Goal: Browse casually: Explore the website without a specific task or goal

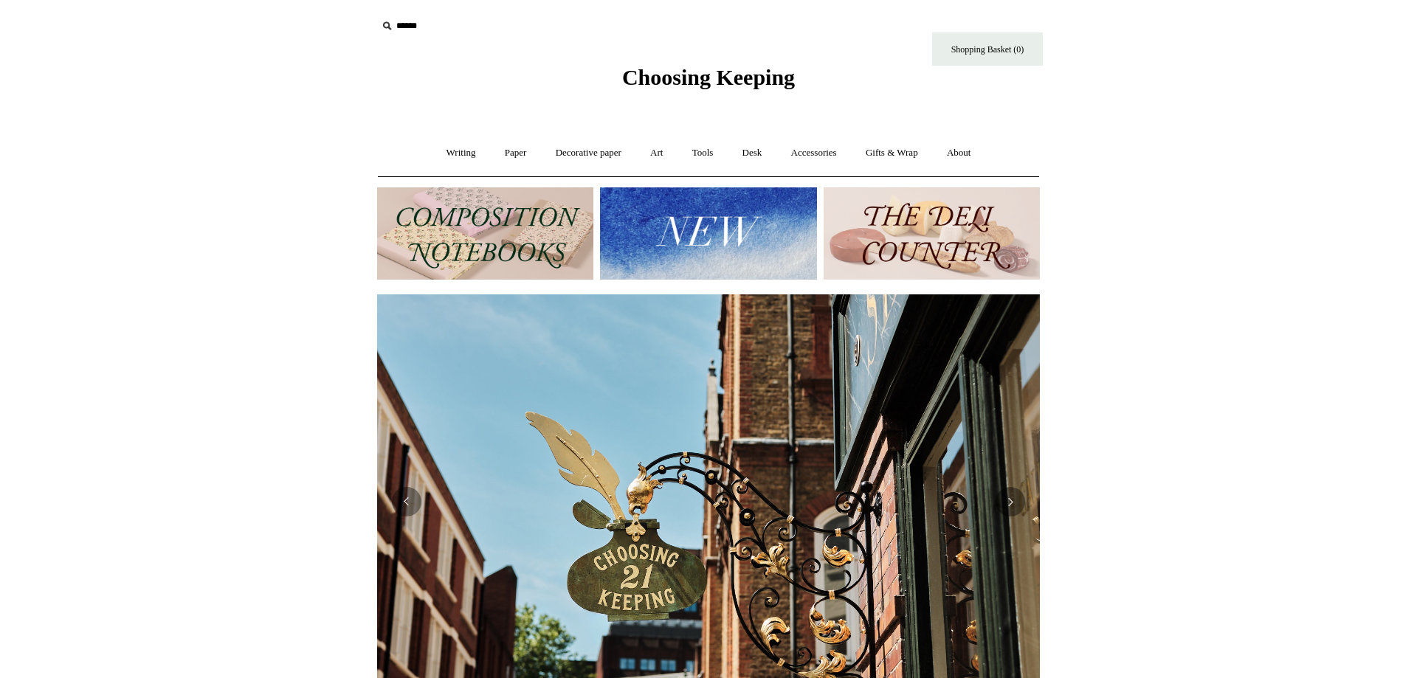
click at [944, 224] on img at bounding box center [931, 233] width 216 height 92
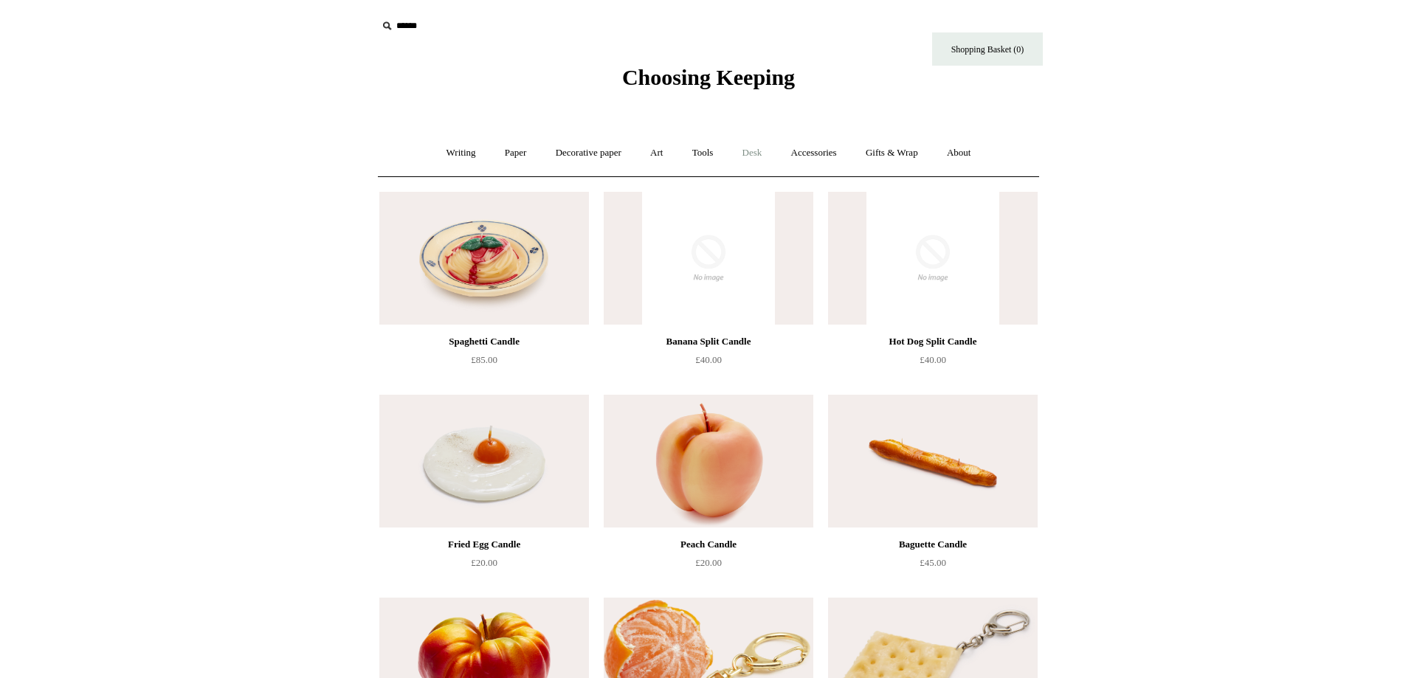
click at [764, 158] on link "Desk +" at bounding box center [752, 153] width 46 height 39
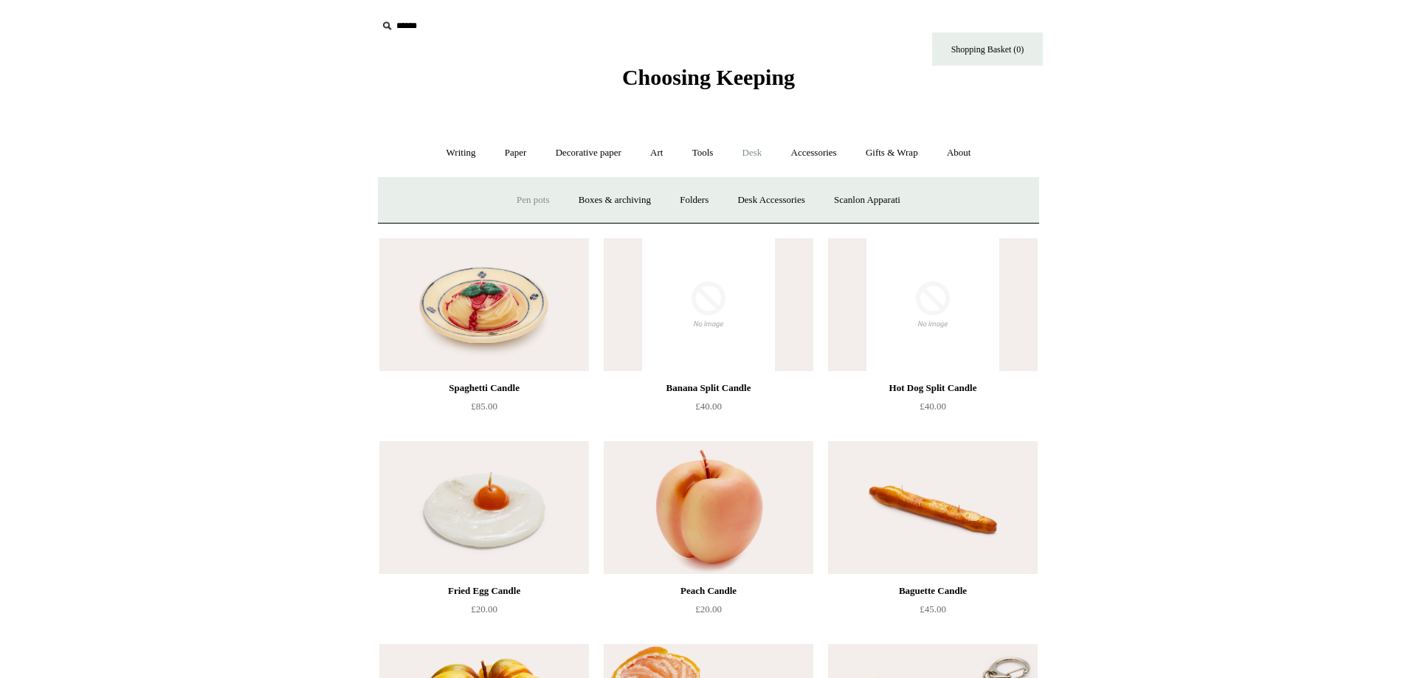
click at [505, 204] on link "Pen pots" at bounding box center [532, 200] width 59 height 39
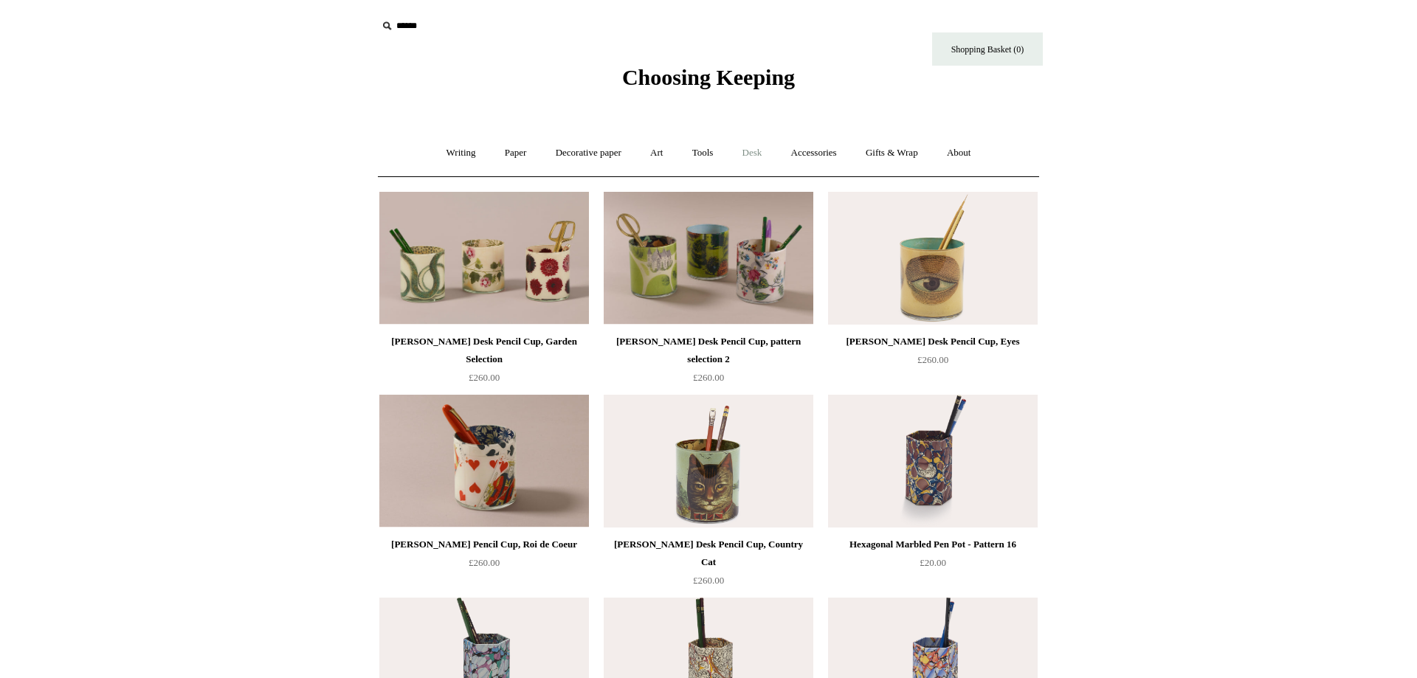
click at [755, 159] on link "Desk +" at bounding box center [752, 153] width 46 height 39
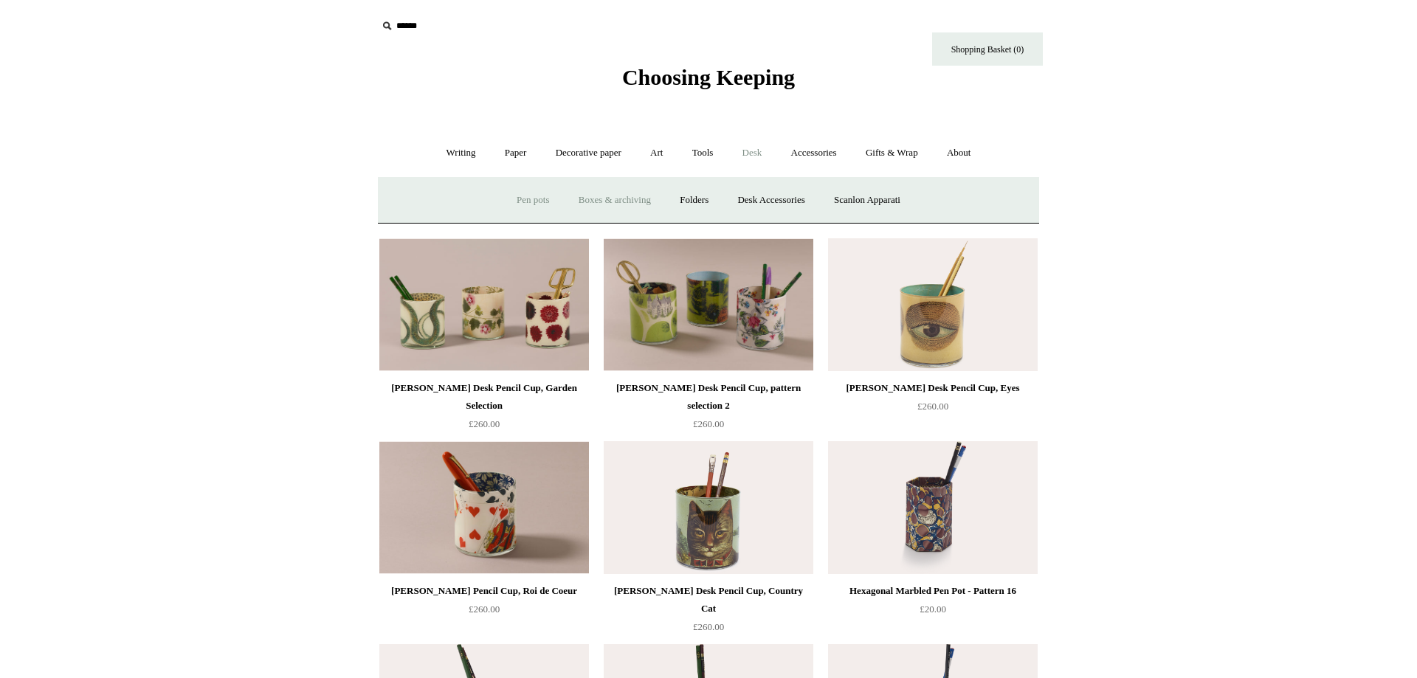
click at [595, 210] on link "Boxes & archiving" at bounding box center [614, 200] width 99 height 39
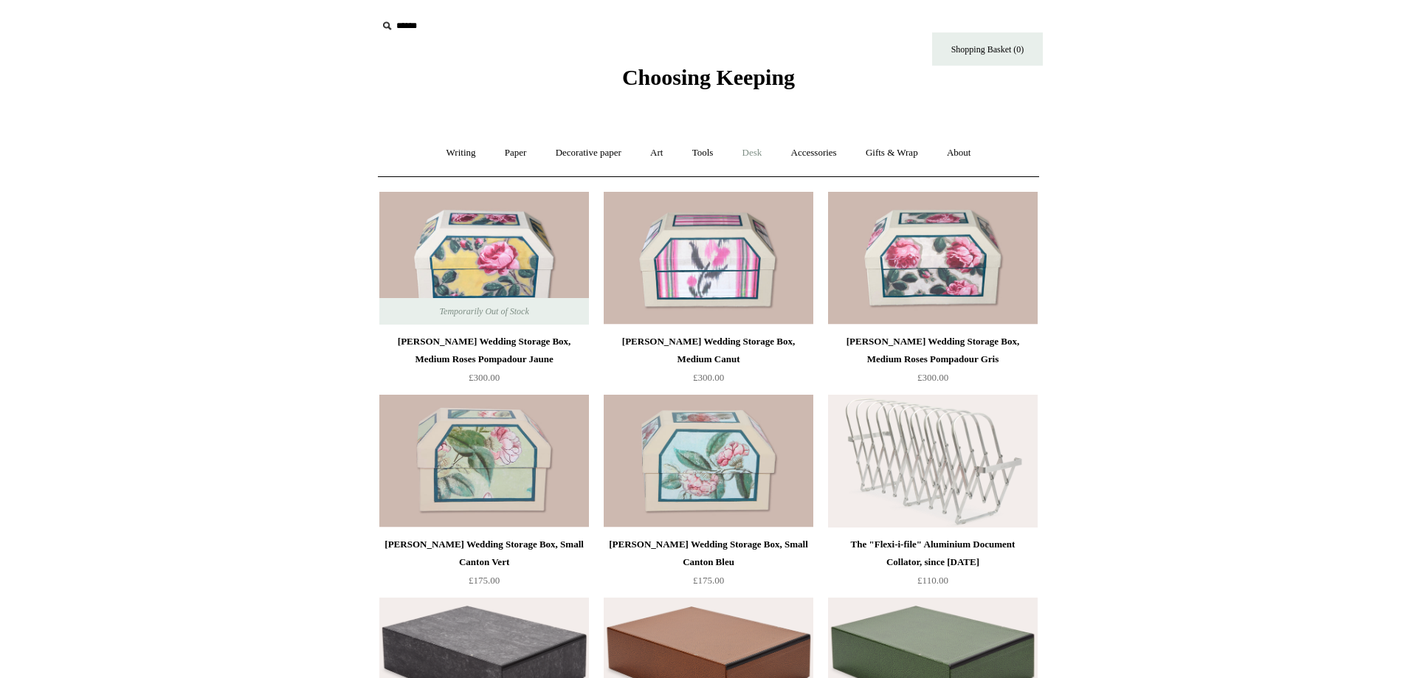
click at [758, 153] on link "Desk +" at bounding box center [752, 153] width 46 height 39
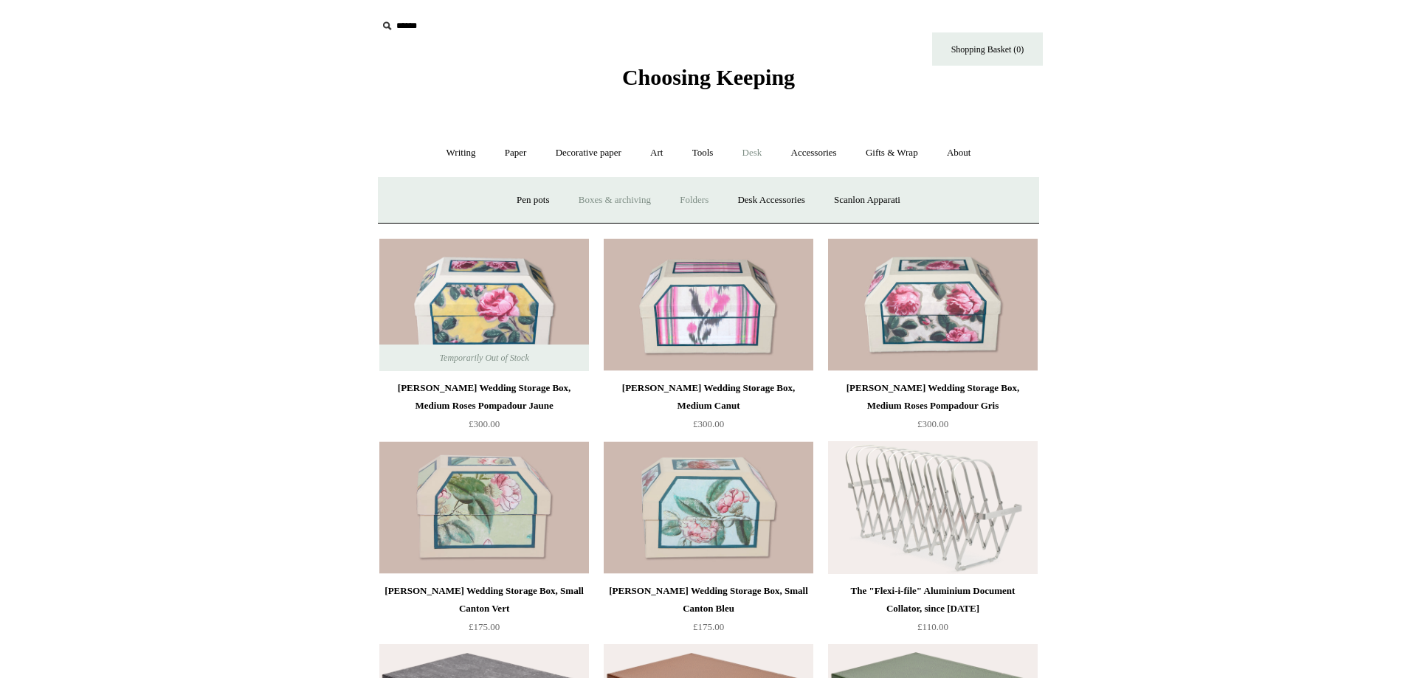
click at [686, 204] on link "Folders" at bounding box center [693, 200] width 55 height 39
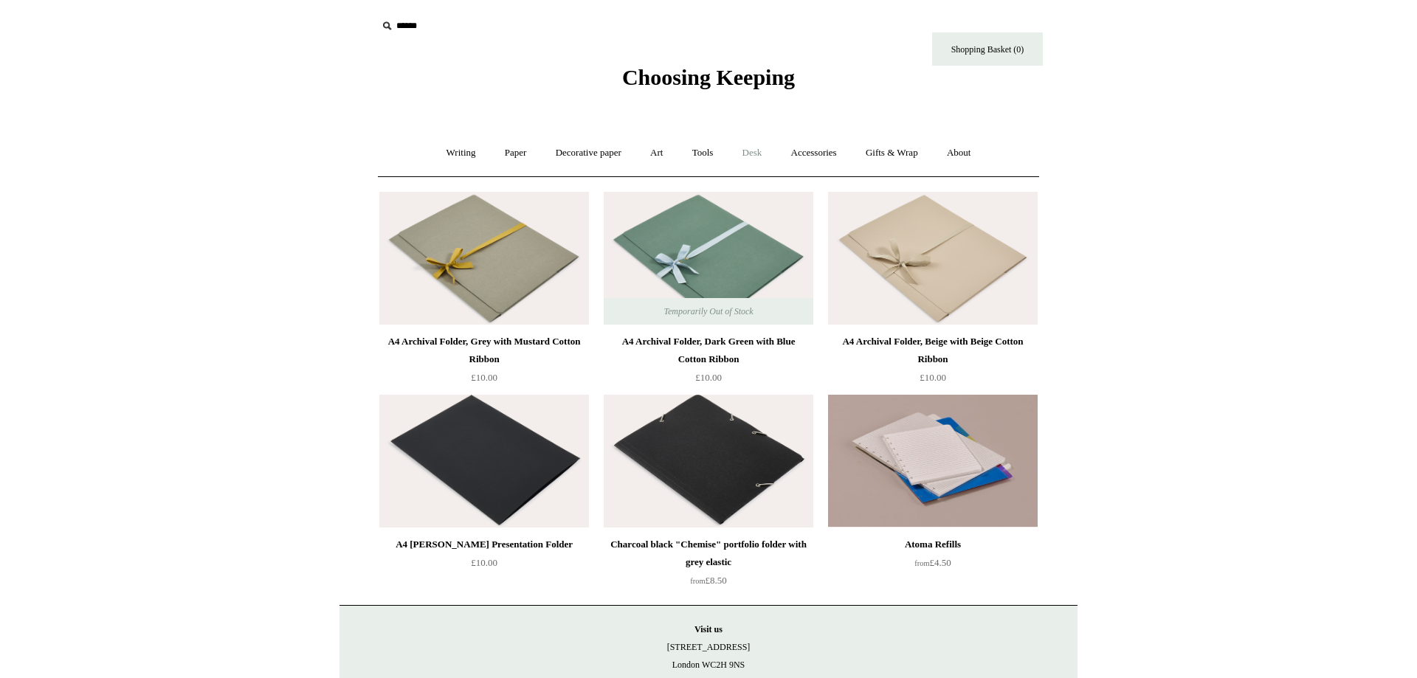
click at [748, 156] on link "Desk +" at bounding box center [752, 153] width 46 height 39
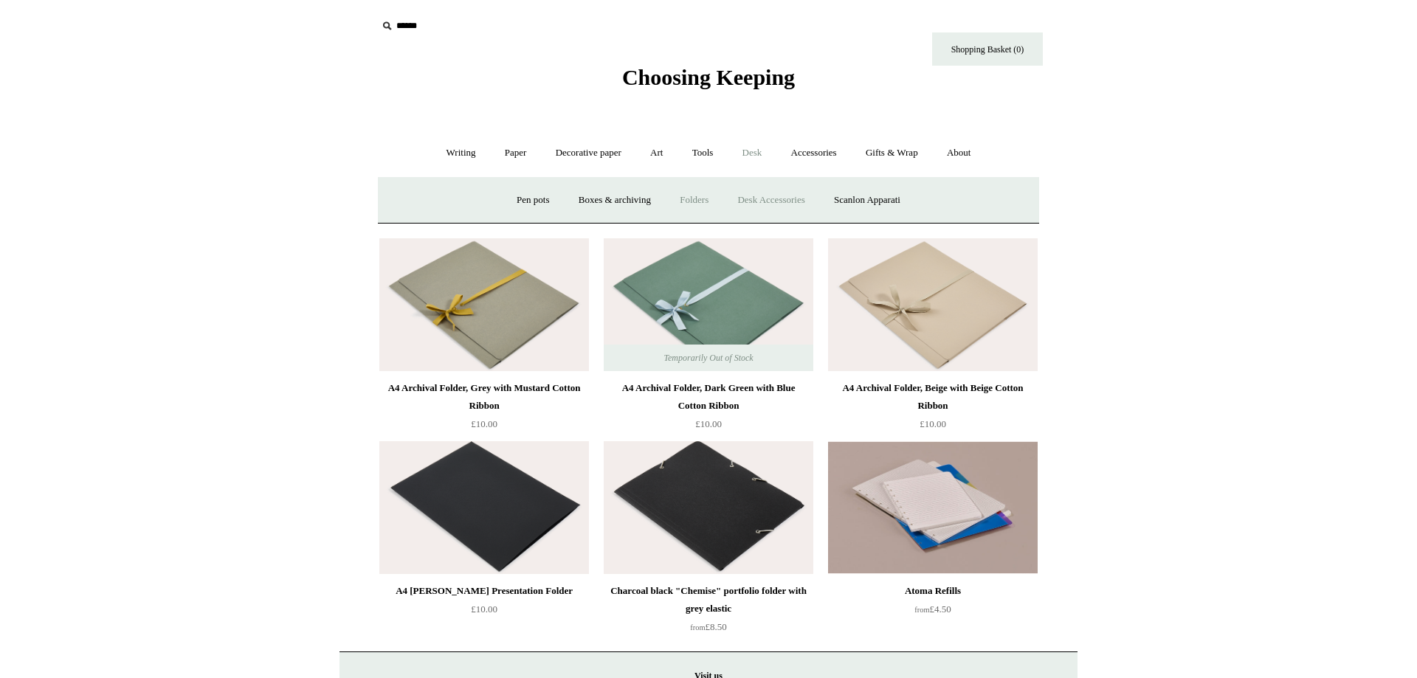
click at [791, 205] on link "Desk Accessories" at bounding box center [771, 200] width 94 height 39
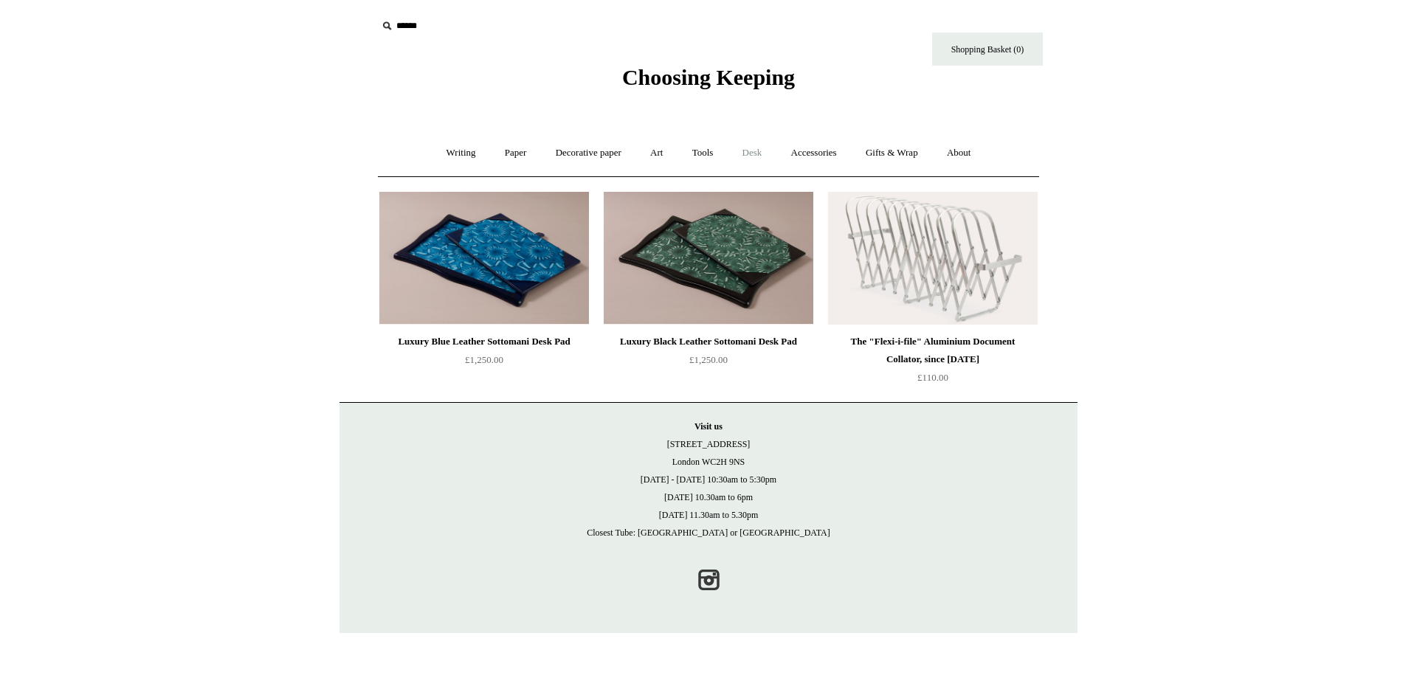
click at [742, 149] on link "Desk +" at bounding box center [752, 153] width 46 height 39
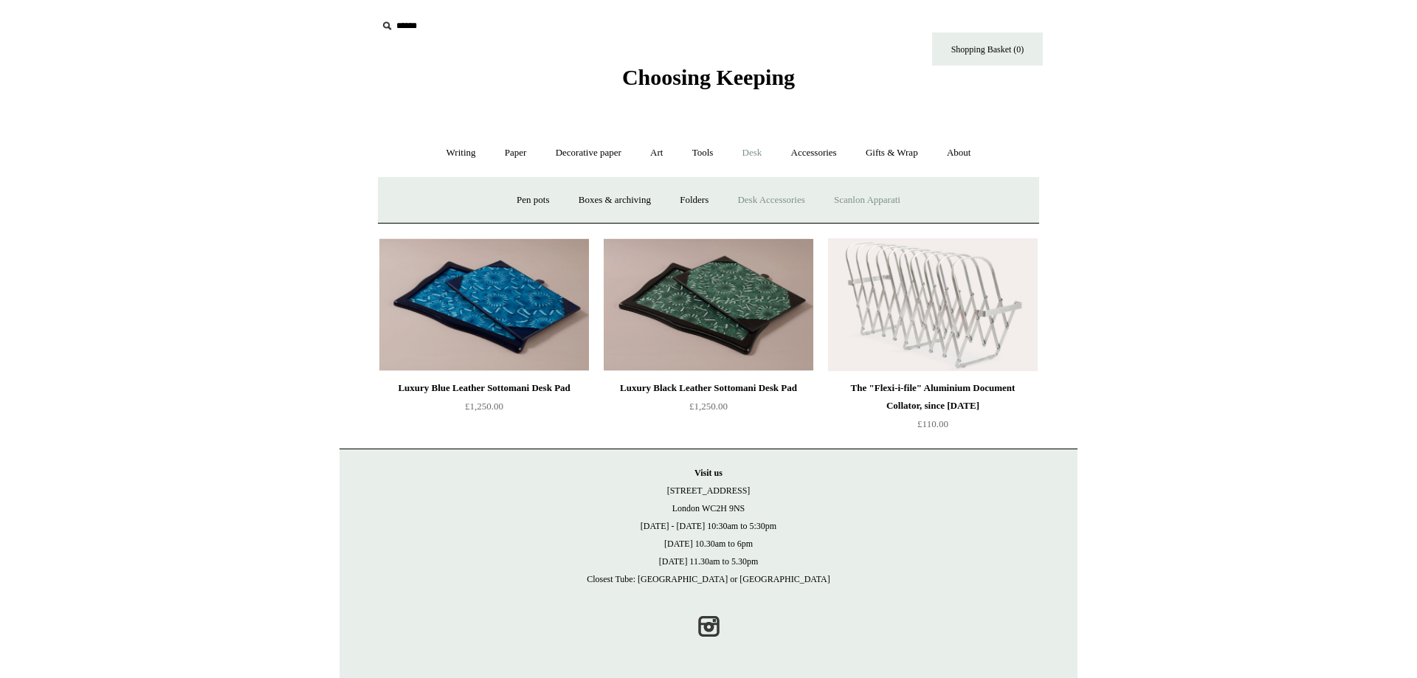
click at [876, 207] on link "Scanlon Apparati" at bounding box center [866, 200] width 93 height 39
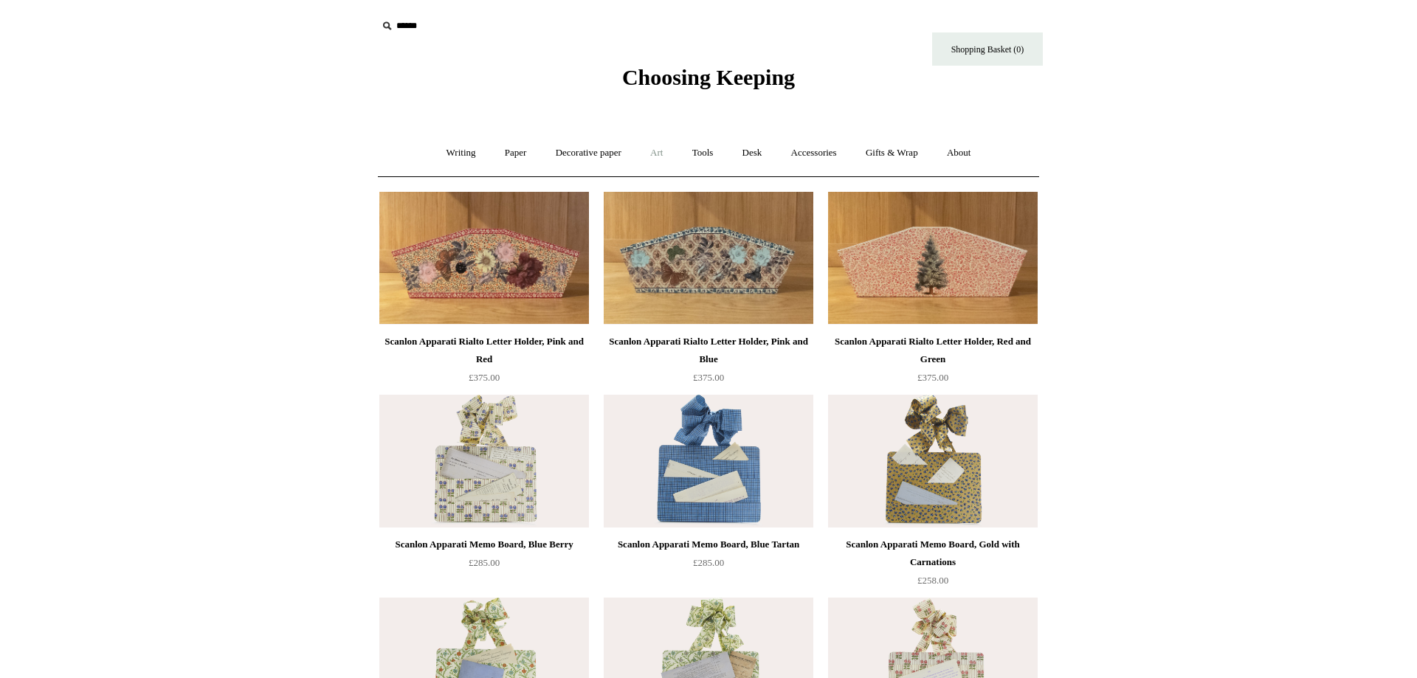
click at [651, 154] on link "Art +" at bounding box center [656, 153] width 39 height 39
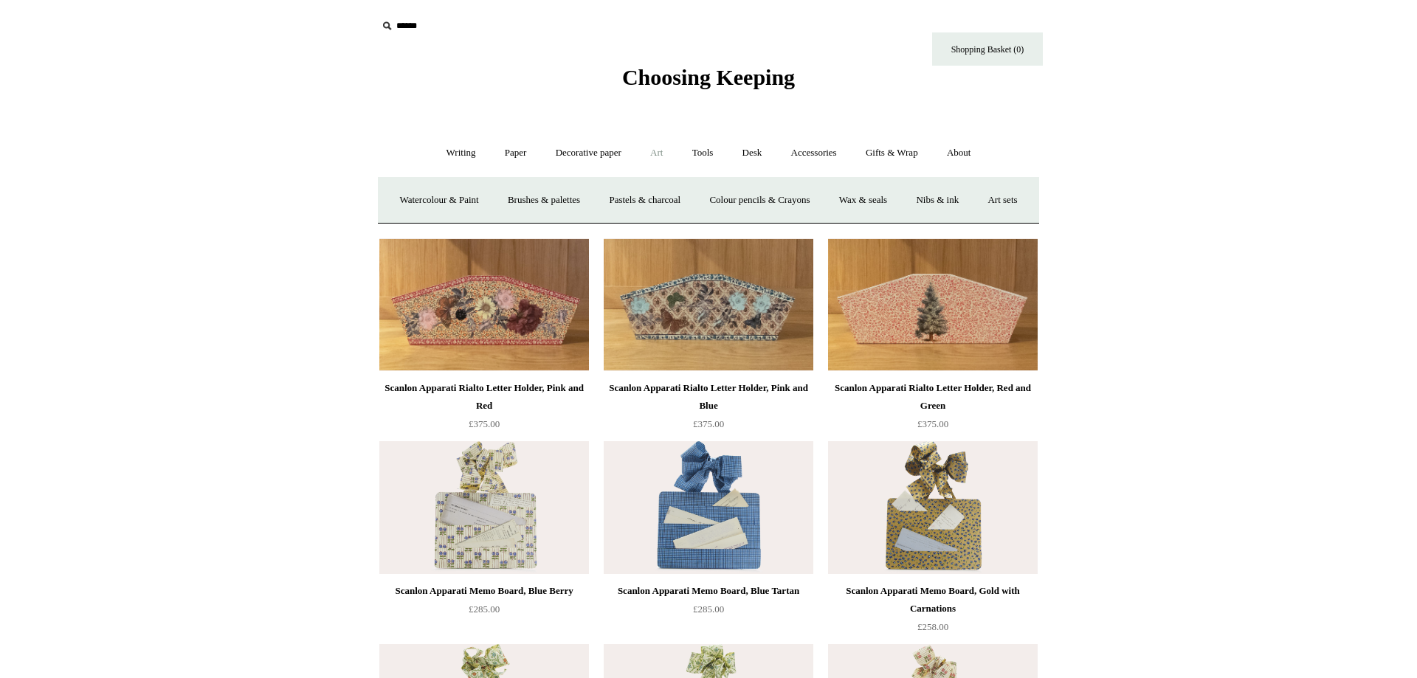
click at [651, 154] on link "Art -" at bounding box center [656, 153] width 39 height 39
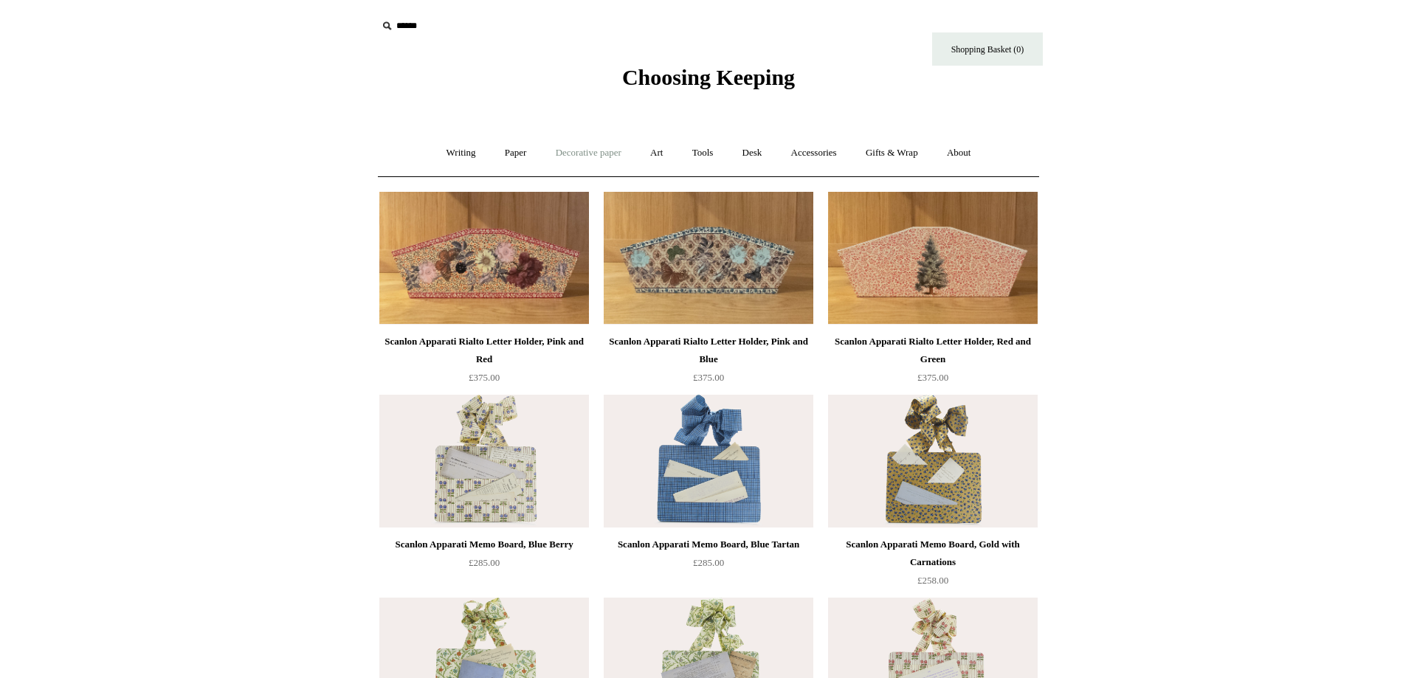
click at [620, 156] on link "Decorative paper +" at bounding box center [588, 153] width 92 height 39
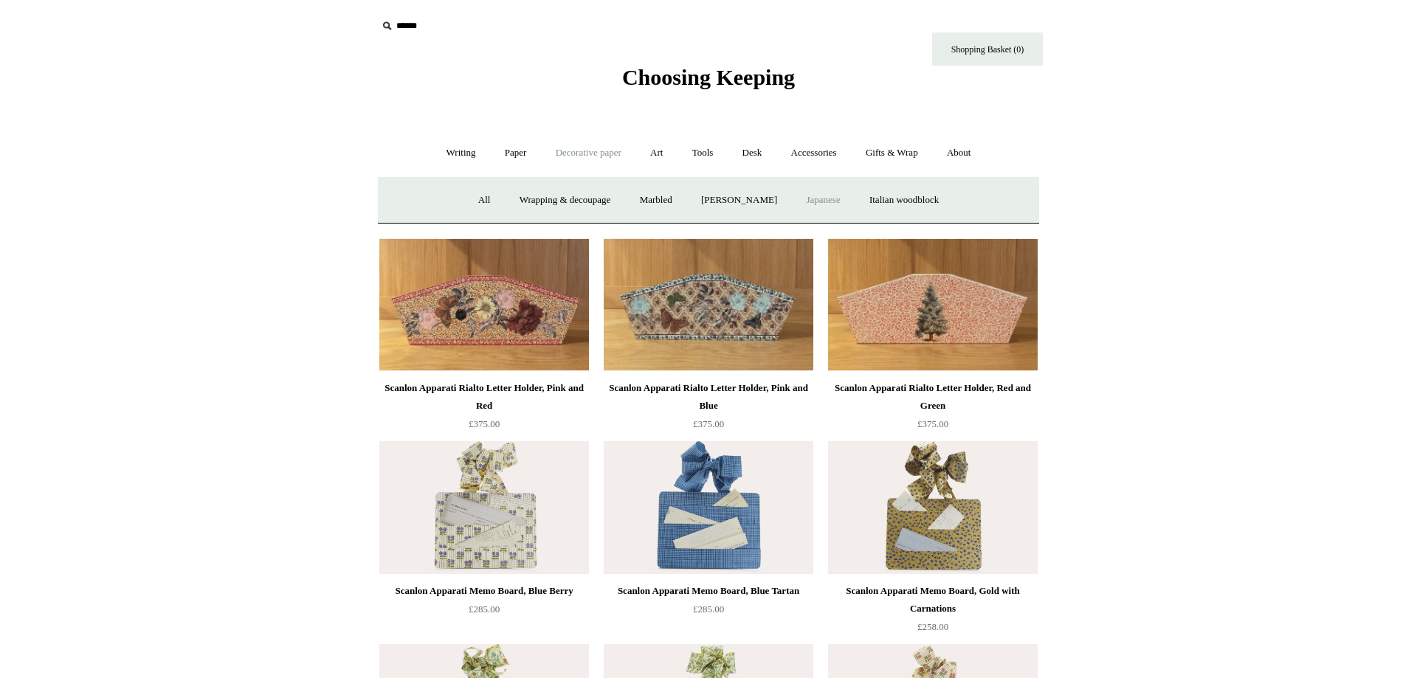
click at [811, 210] on link "Japanese" at bounding box center [822, 200] width 60 height 39
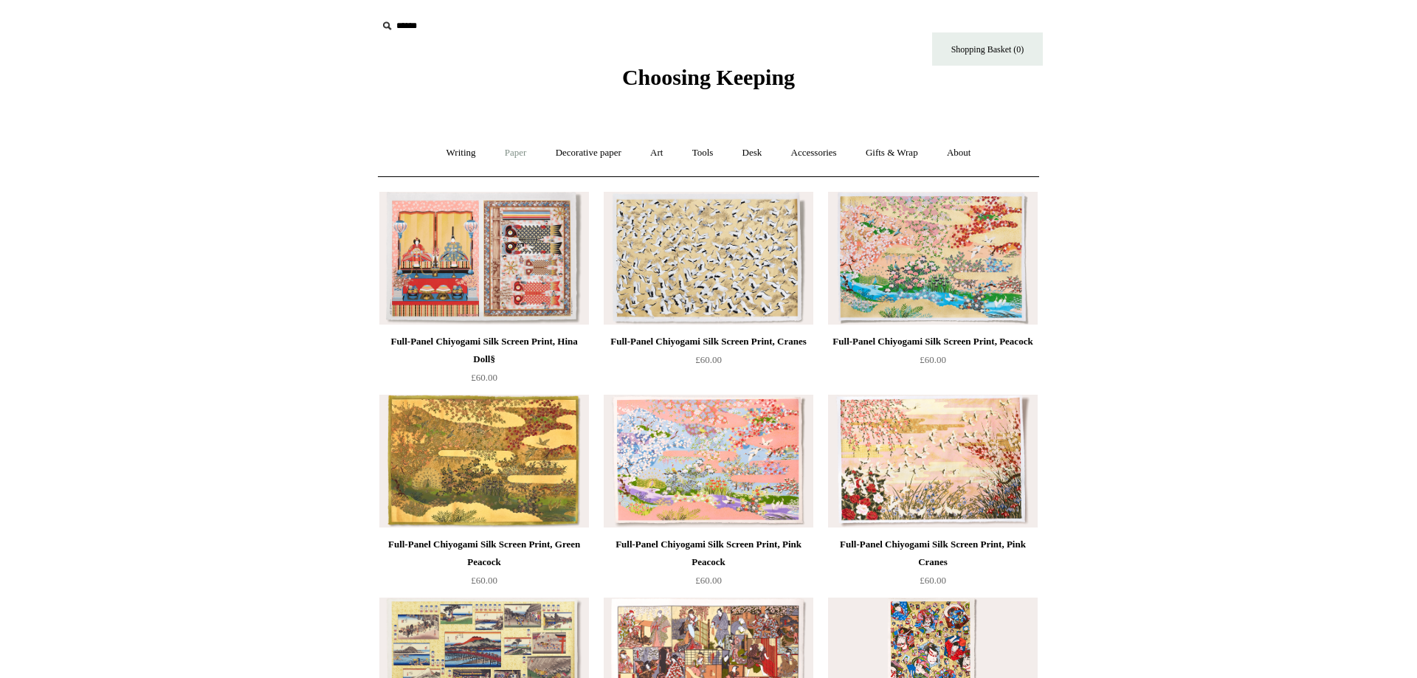
click at [499, 147] on link "Paper +" at bounding box center [515, 153] width 49 height 39
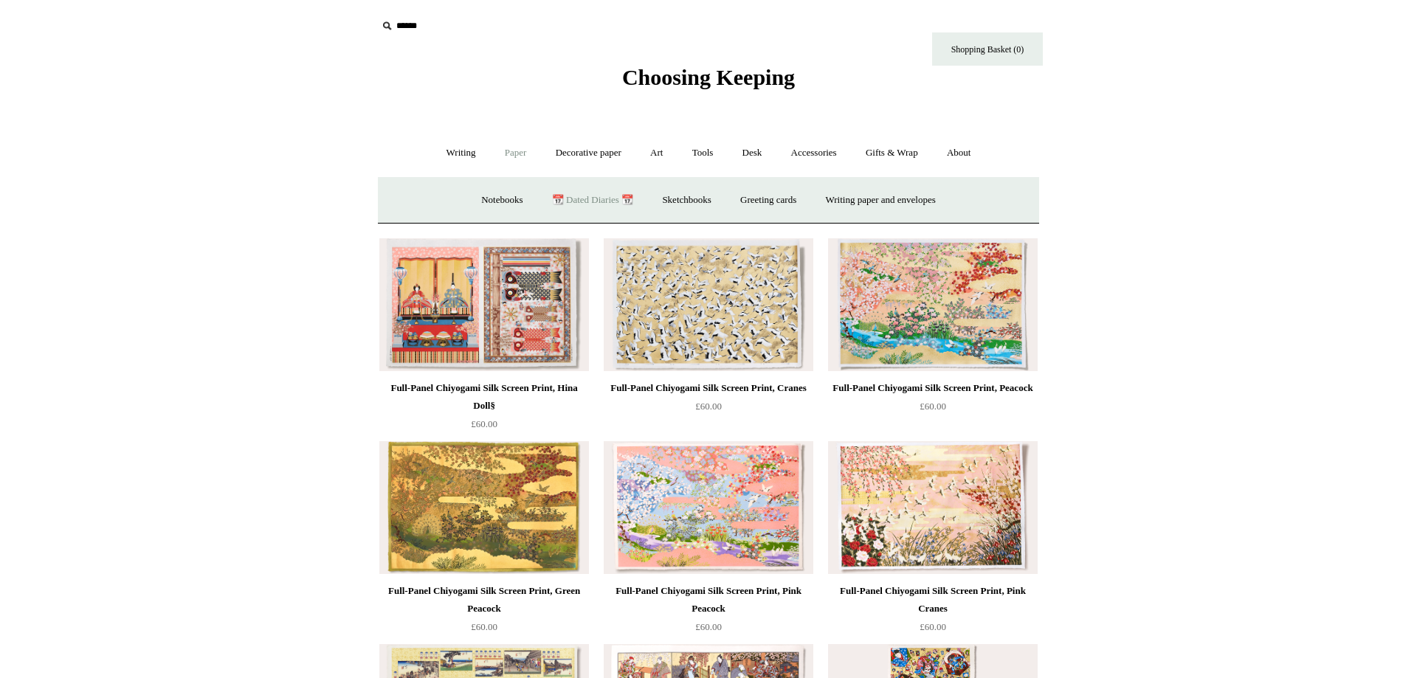
click at [586, 203] on link "📆 Dated Diaries 📆" at bounding box center [593, 200] width 108 height 39
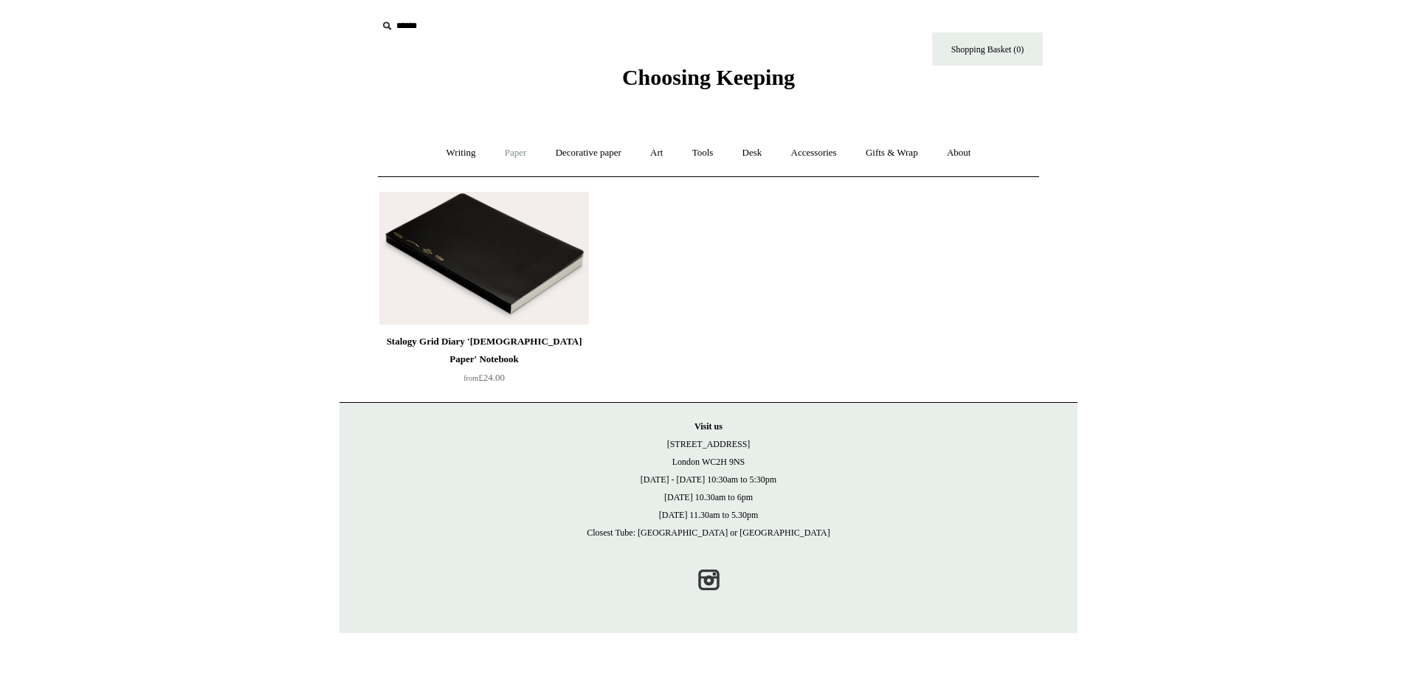
click at [502, 153] on link "Paper +" at bounding box center [515, 153] width 49 height 39
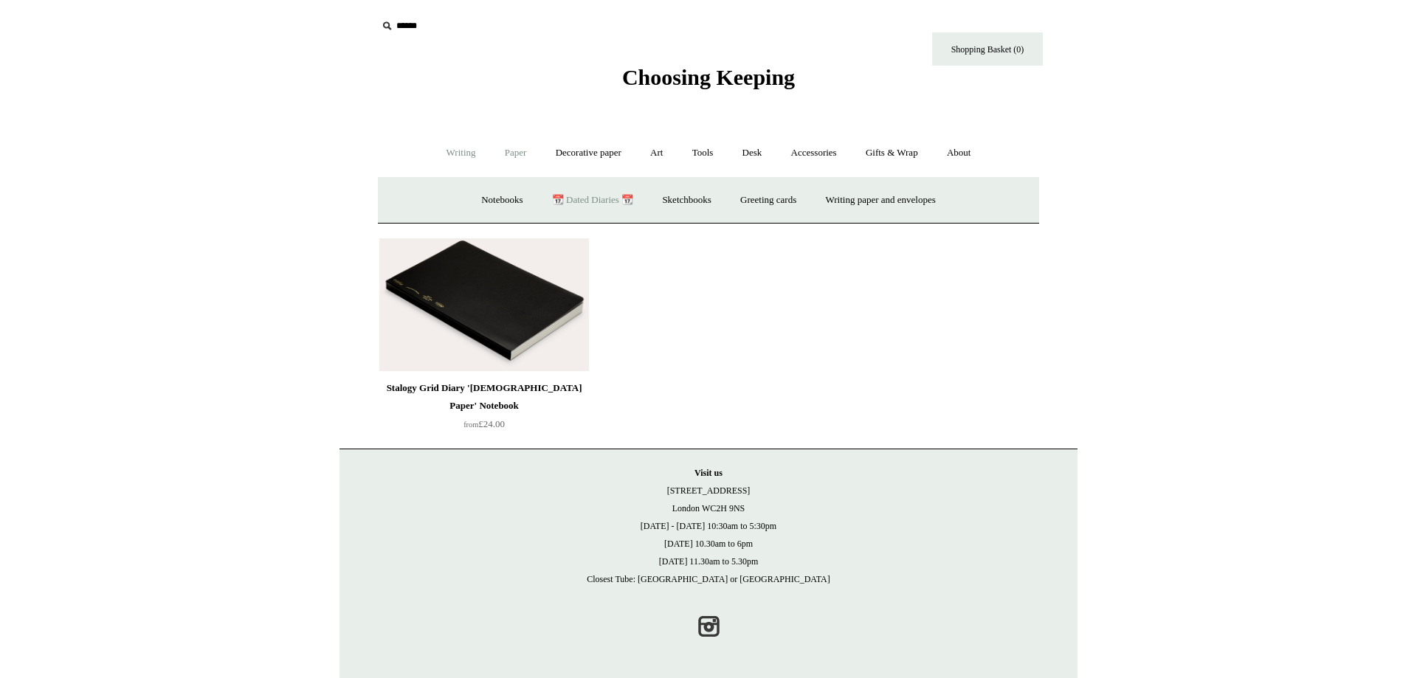
click at [473, 162] on link "Writing +" at bounding box center [461, 153] width 56 height 39
click at [525, 198] on link "Fountain pens +" at bounding box center [528, 200] width 80 height 39
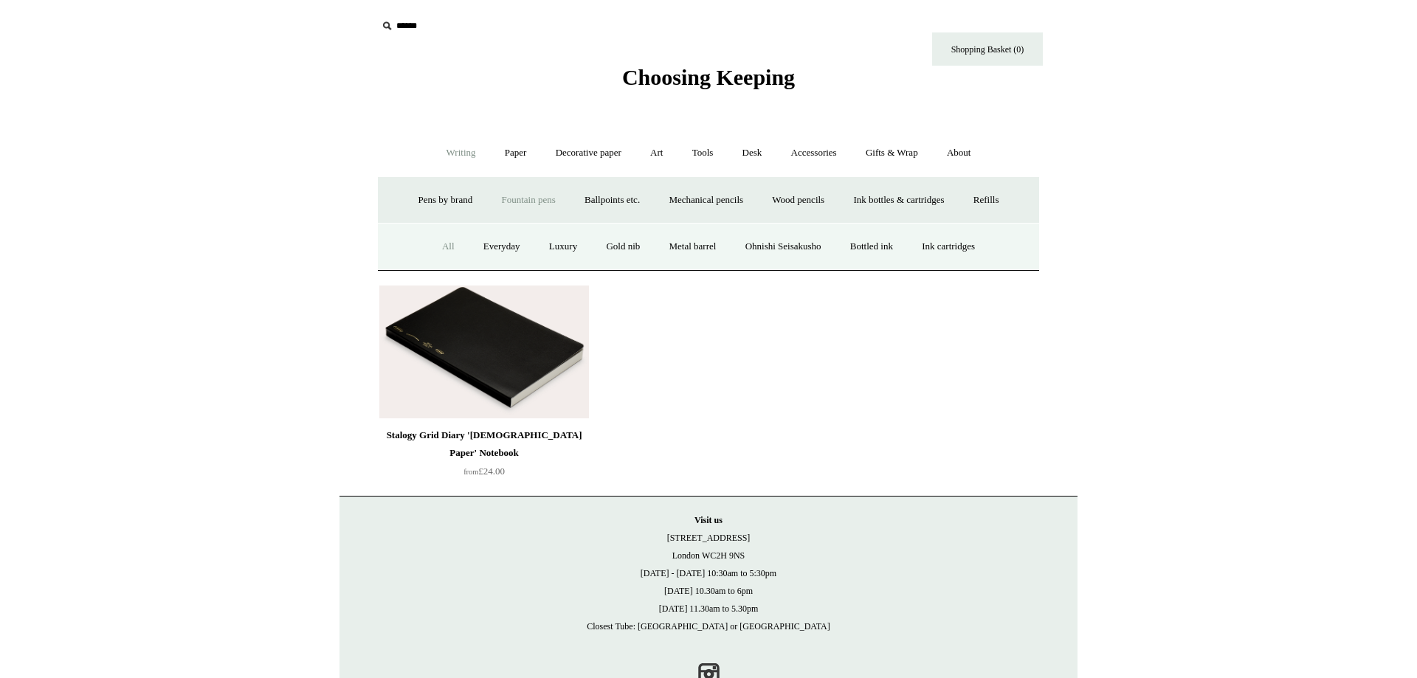
click at [429, 254] on link "All" at bounding box center [448, 246] width 39 height 39
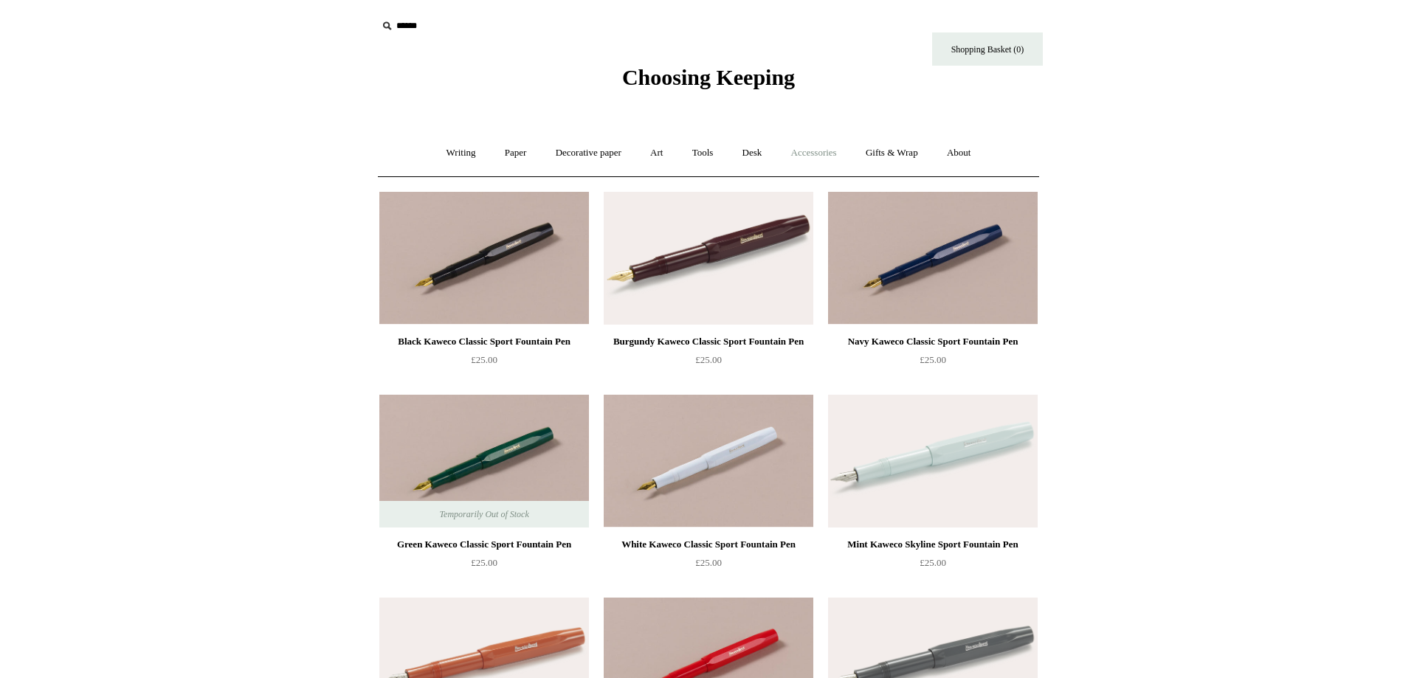
click at [823, 146] on link "Accessories +" at bounding box center [814, 153] width 72 height 39
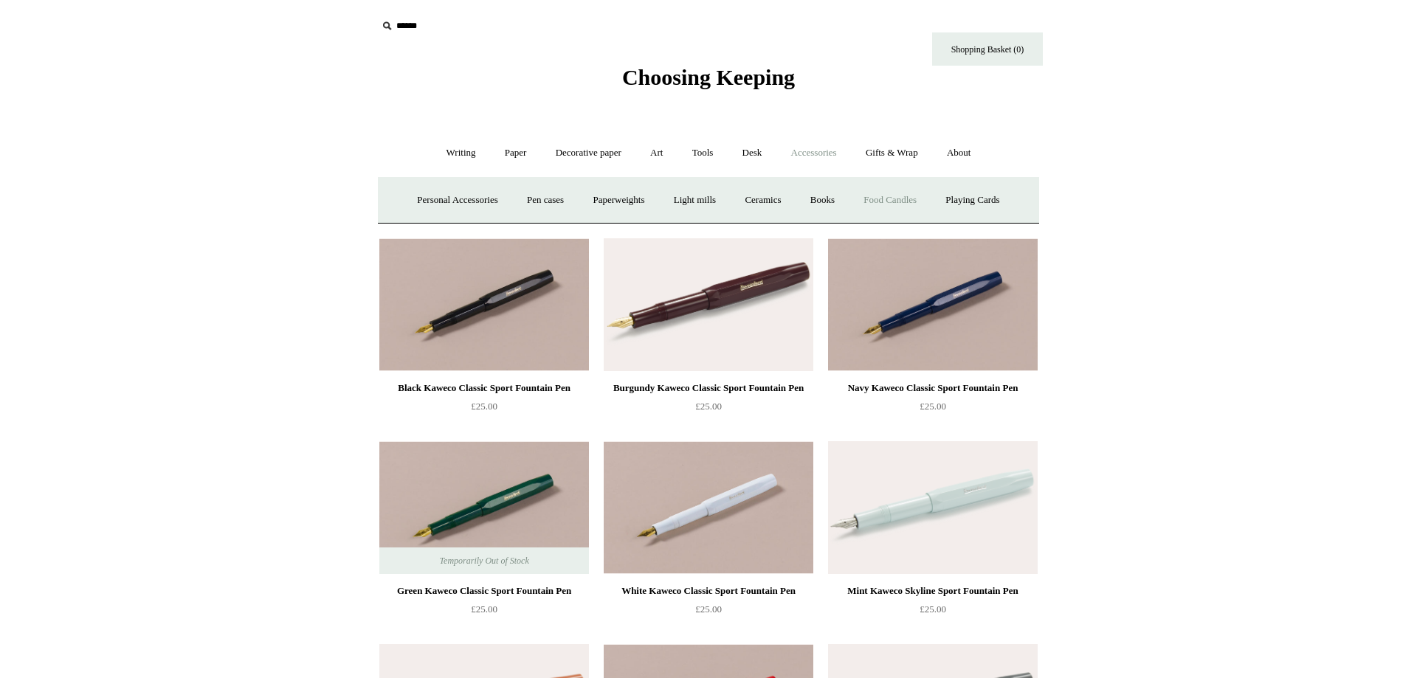
click at [905, 194] on link "Food Candles" at bounding box center [890, 200] width 80 height 39
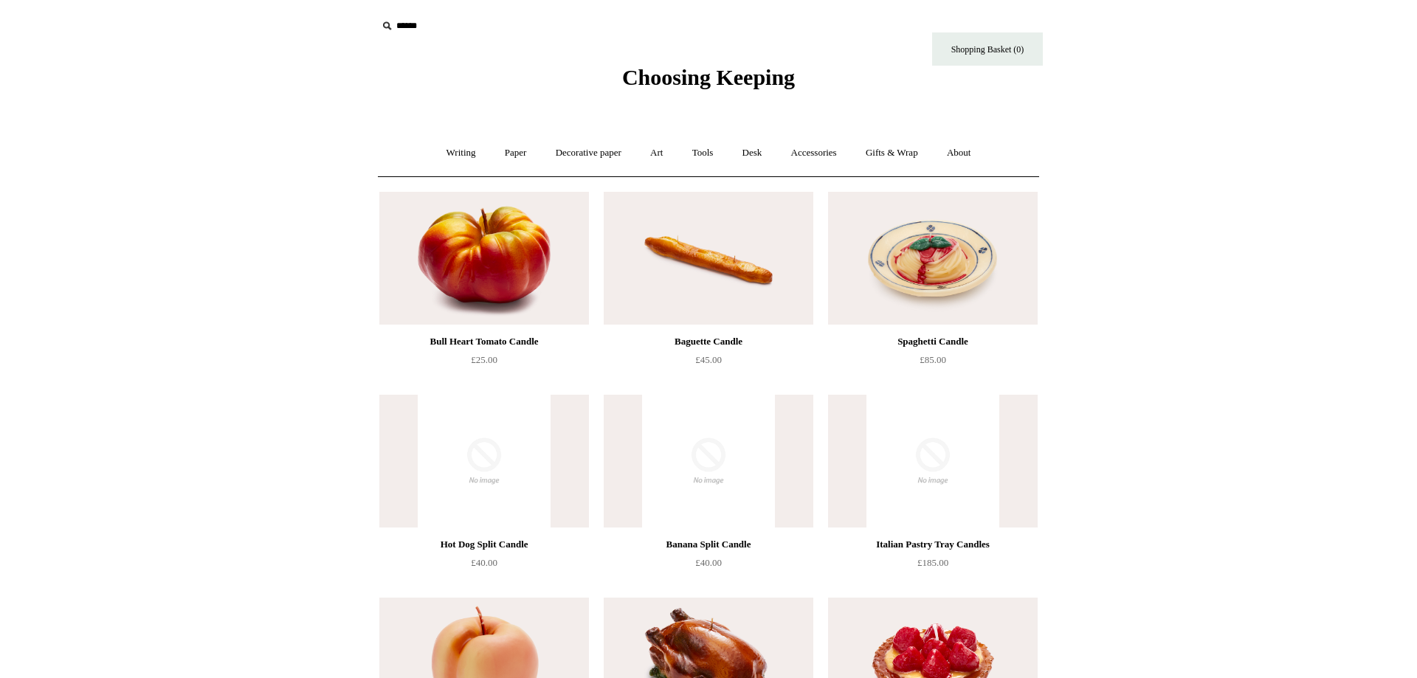
scroll to position [226, 0]
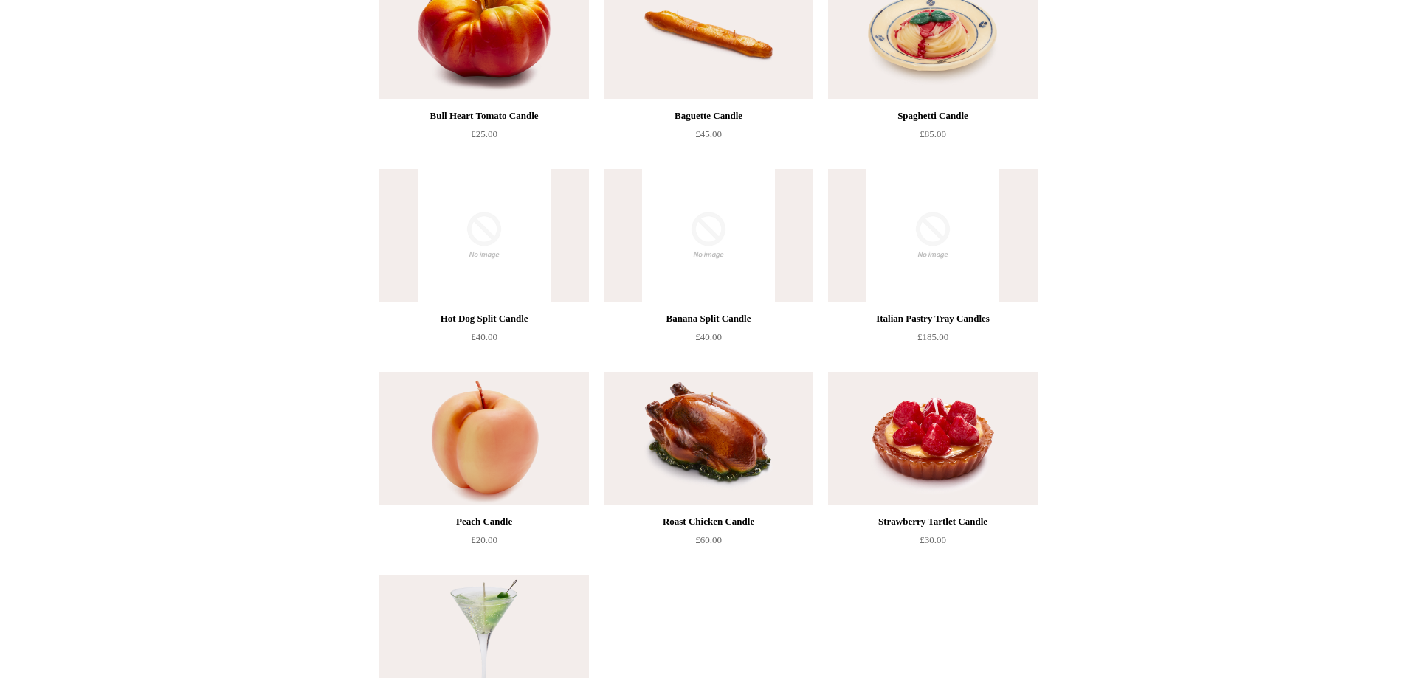
click at [999, 452] on img at bounding box center [933, 438] width 210 height 133
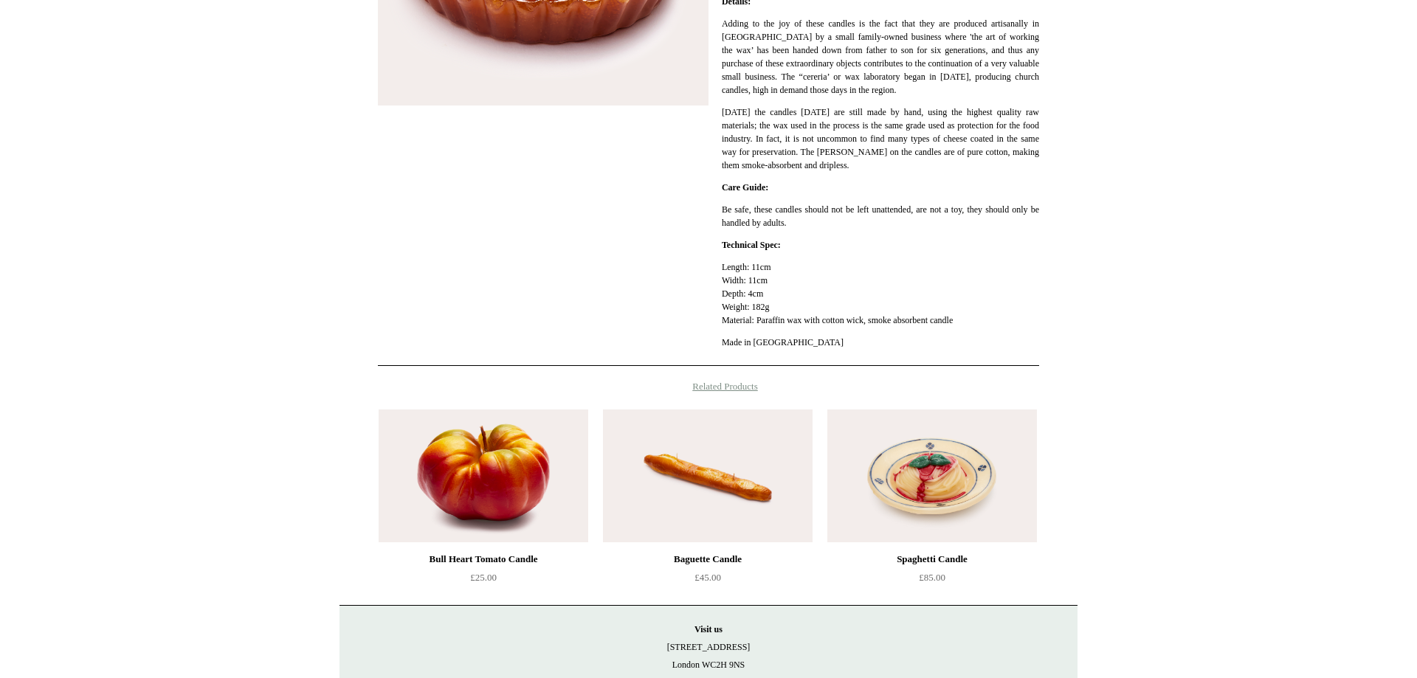
scroll to position [527, 0]
